Goal: Find specific page/section: Find specific page/section

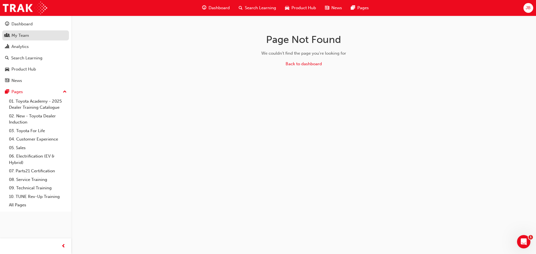
click at [38, 36] on div "My Team" at bounding box center [35, 35] width 61 height 7
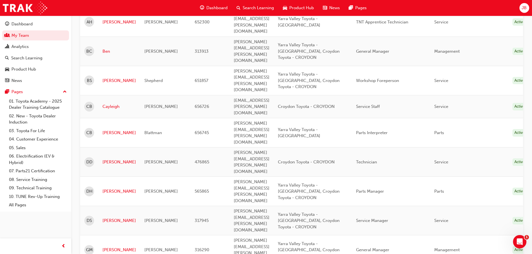
scroll to position [251, 0]
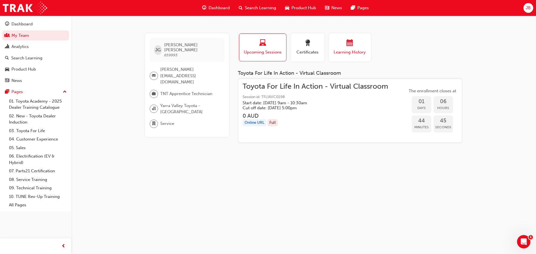
click at [348, 42] on span "calendar-icon" at bounding box center [350, 44] width 7 height 8
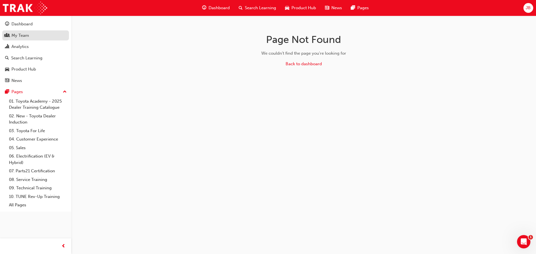
click at [38, 39] on link "My Team" at bounding box center [35, 35] width 67 height 10
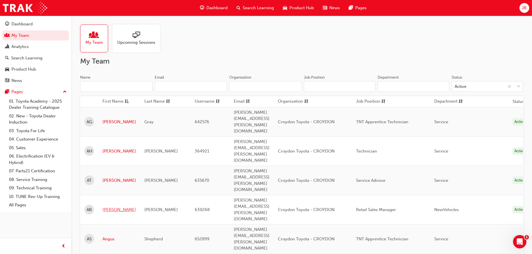
click at [109, 207] on link "[PERSON_NAME]" at bounding box center [120, 210] width 34 height 6
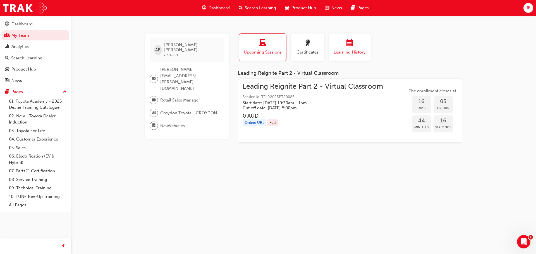
click at [337, 46] on div "button" at bounding box center [350, 44] width 34 height 9
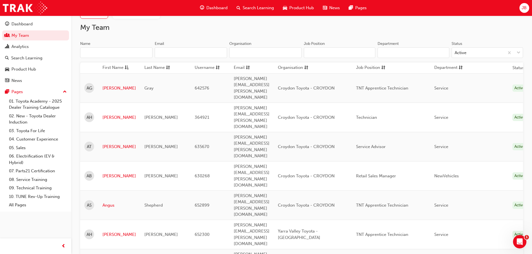
scroll to position [168, 0]
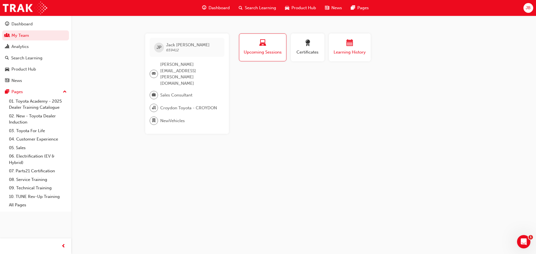
click at [351, 47] on span "calendar-icon" at bounding box center [350, 44] width 7 height 8
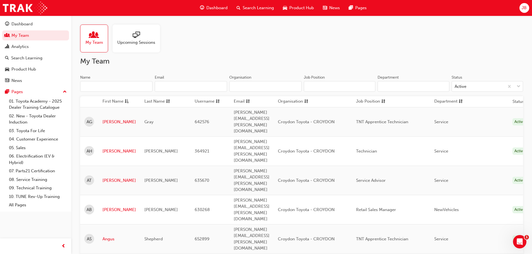
scroll to position [168, 0]
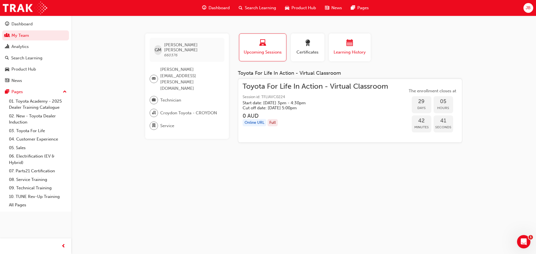
click at [362, 44] on div "button" at bounding box center [350, 44] width 34 height 9
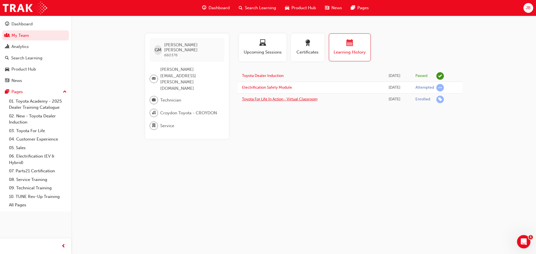
click at [273, 100] on link "Toyota For Life In Action - Virtual Classroom" at bounding box center [279, 99] width 75 height 5
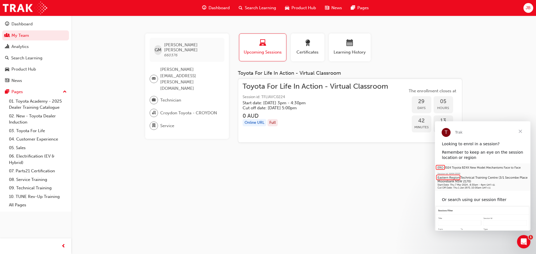
click at [522, 130] on span "Close" at bounding box center [521, 132] width 20 height 20
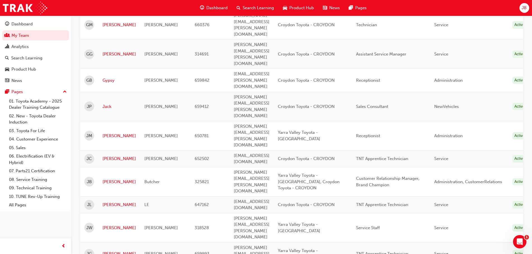
scroll to position [698, 0]
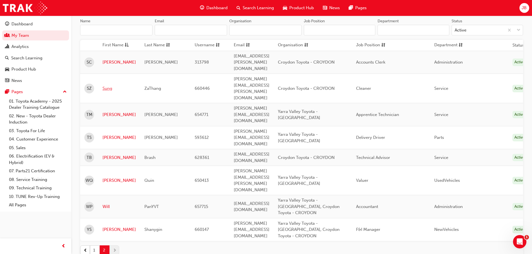
click at [109, 85] on link "Sung" at bounding box center [120, 88] width 34 height 6
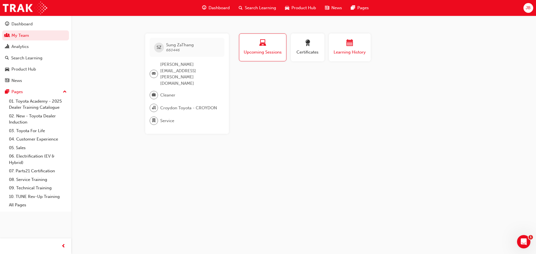
click at [350, 49] on div "Learning History" at bounding box center [350, 48] width 34 height 16
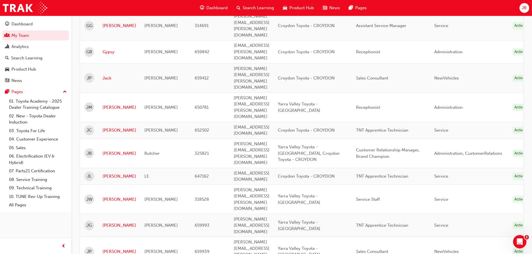
scroll to position [698, 0]
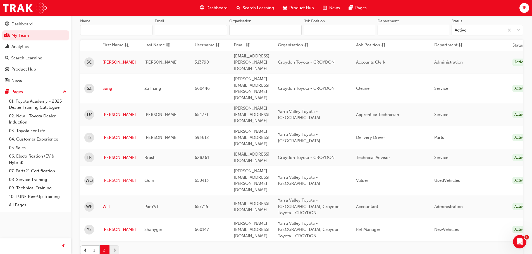
click at [106, 178] on link "[PERSON_NAME]" at bounding box center [120, 181] width 34 height 6
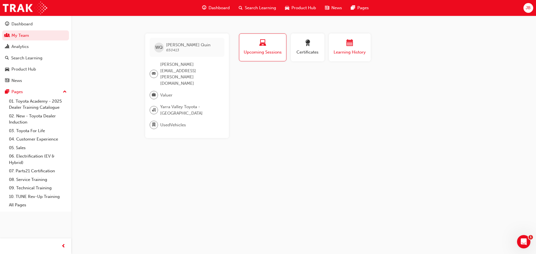
click at [348, 49] on span "Learning History" at bounding box center [350, 52] width 34 height 6
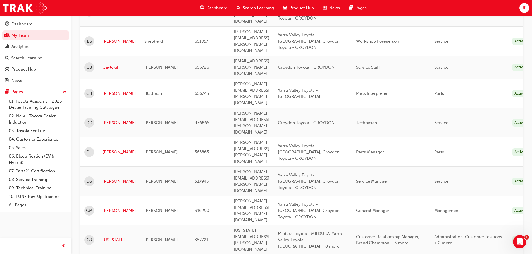
scroll to position [307, 0]
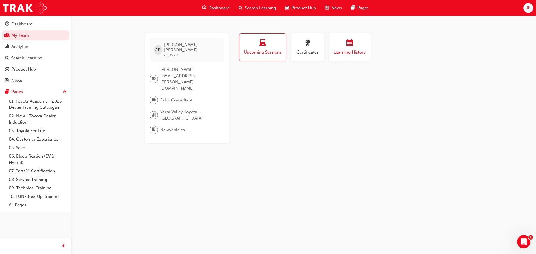
click at [337, 44] on div "button" at bounding box center [350, 44] width 34 height 9
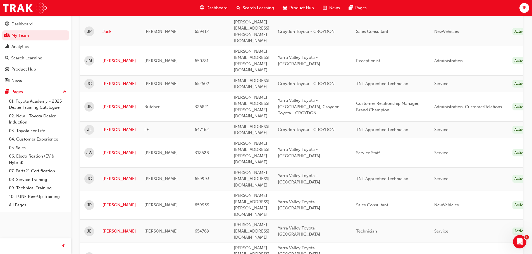
scroll to position [642, 0]
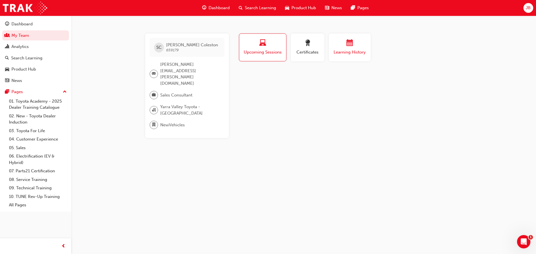
click at [348, 41] on span "calendar-icon" at bounding box center [350, 44] width 7 height 8
